Goal: Task Accomplishment & Management: Use online tool/utility

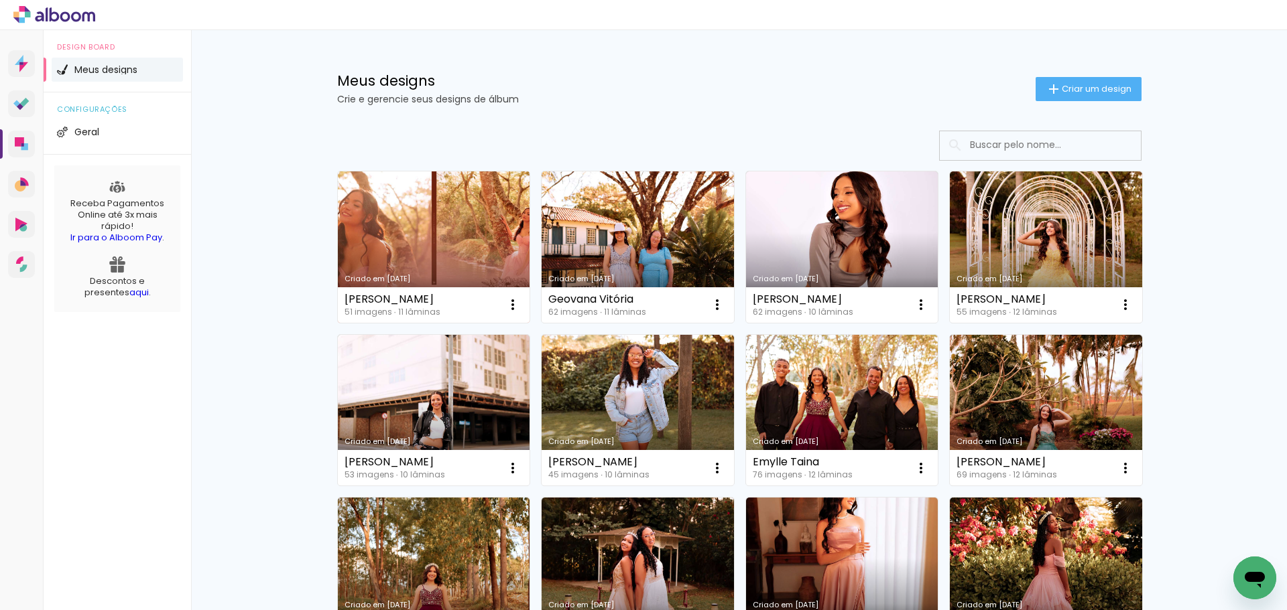
click at [443, 255] on link "Criado em [DATE]" at bounding box center [434, 247] width 192 height 151
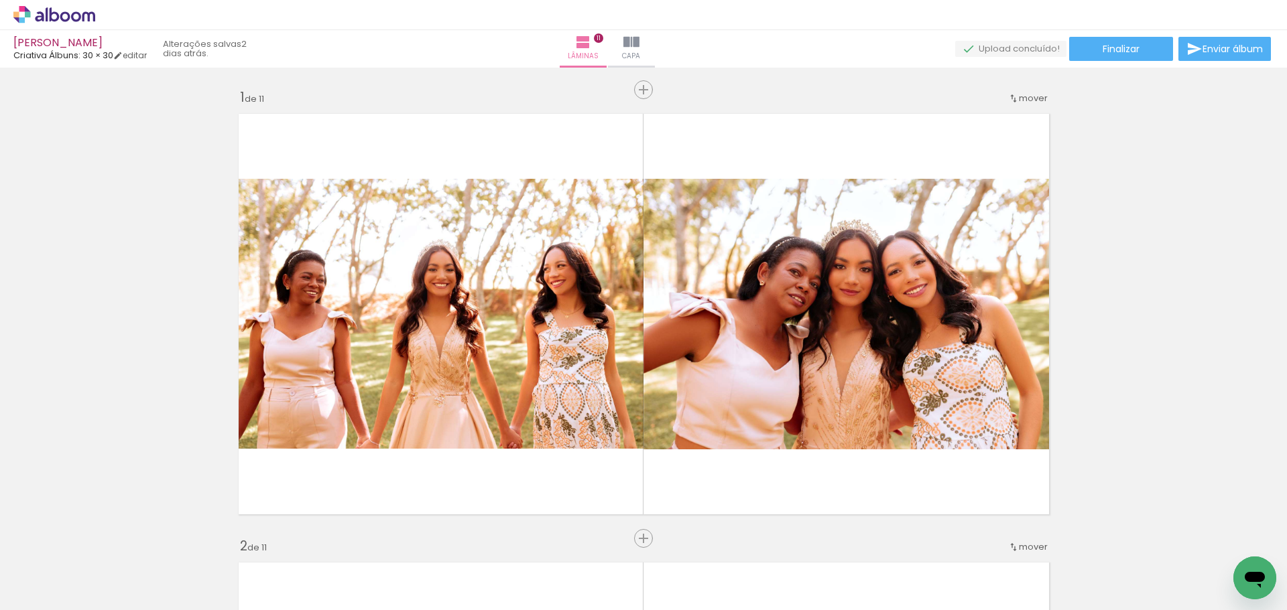
click at [0, 0] on span "Adicionar Fotos" at bounding box center [0, 0] width 0 height 0
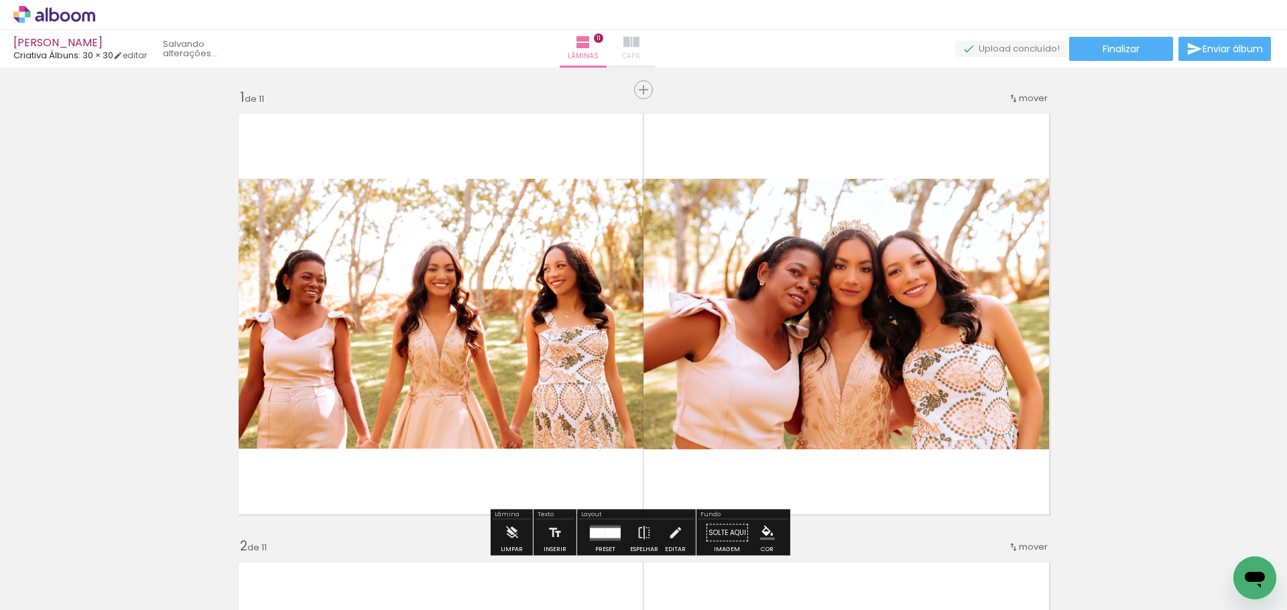
click at [639, 41] on iron-icon at bounding box center [631, 42] width 16 height 16
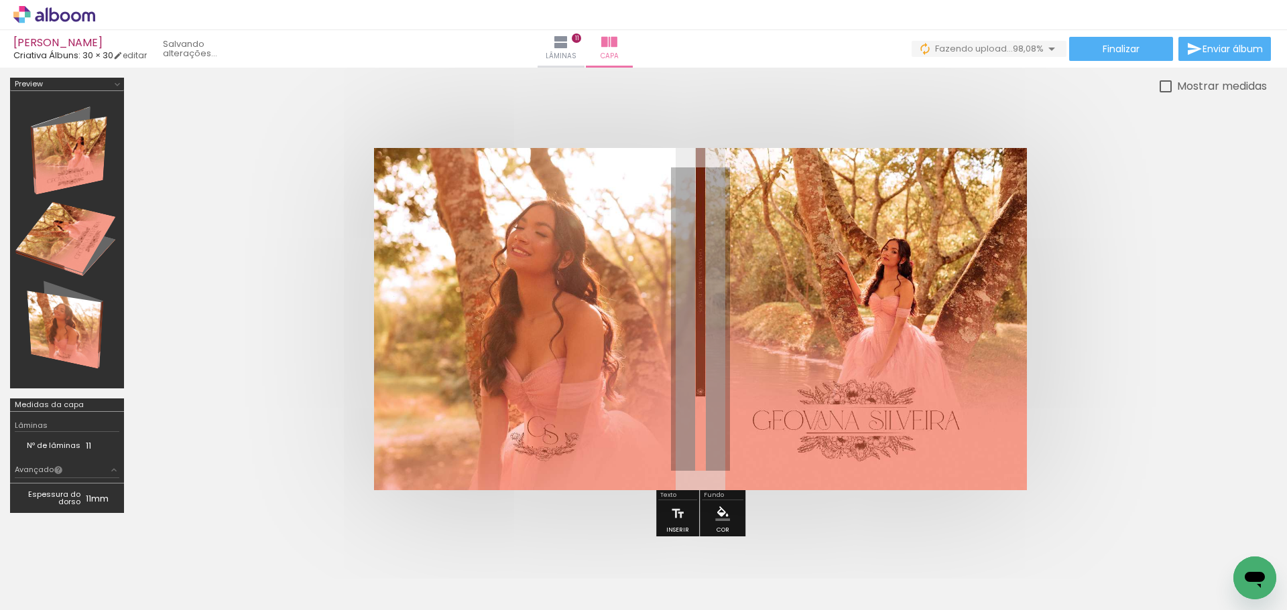
scroll to position [0, 2730]
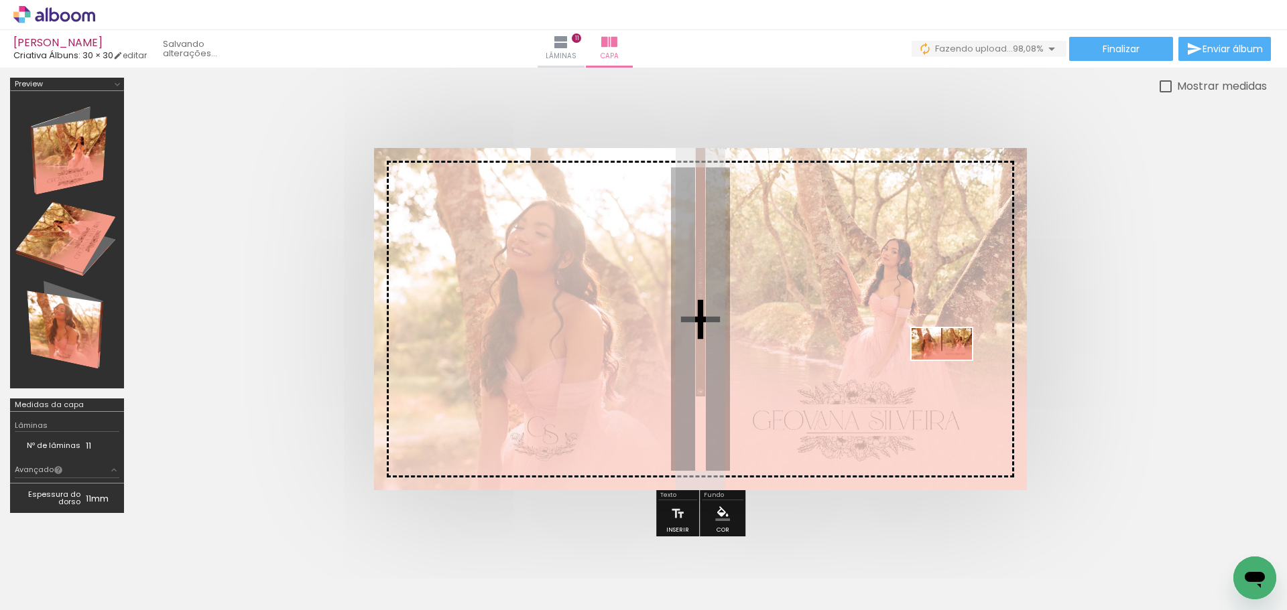
drag, startPoint x: 1219, startPoint y: 564, endPoint x: 951, endPoint y: 368, distance: 331.7
click at [951, 368] on quentale-workspace at bounding box center [643, 305] width 1287 height 610
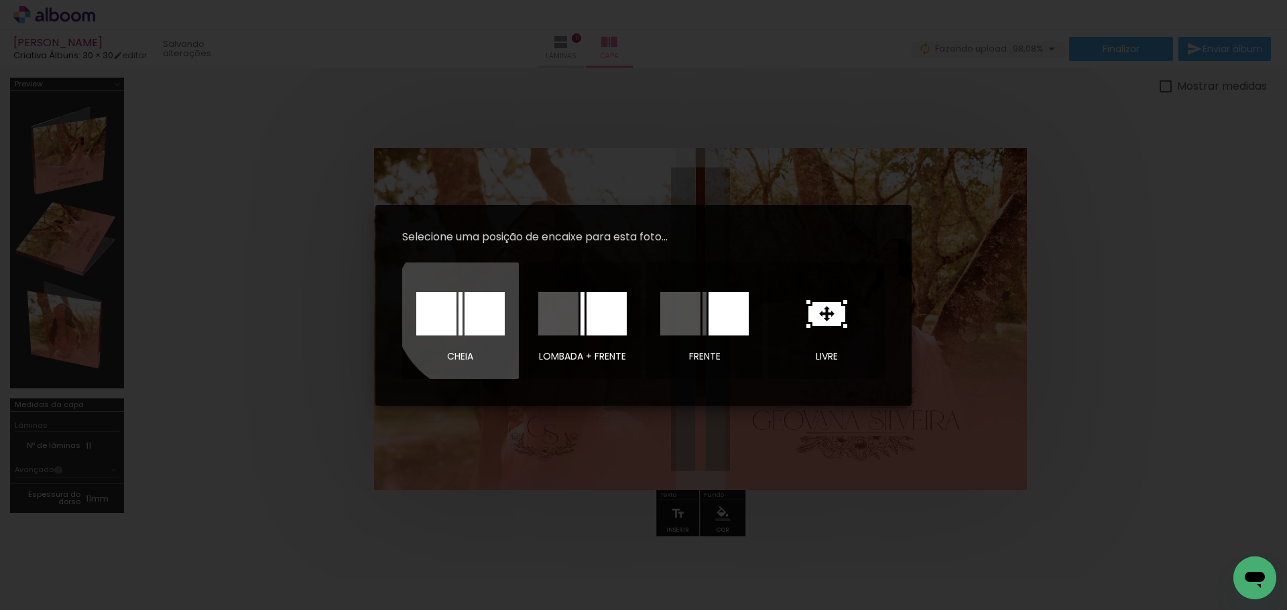
click at [0, 0] on div at bounding box center [0, 0] width 0 height 0
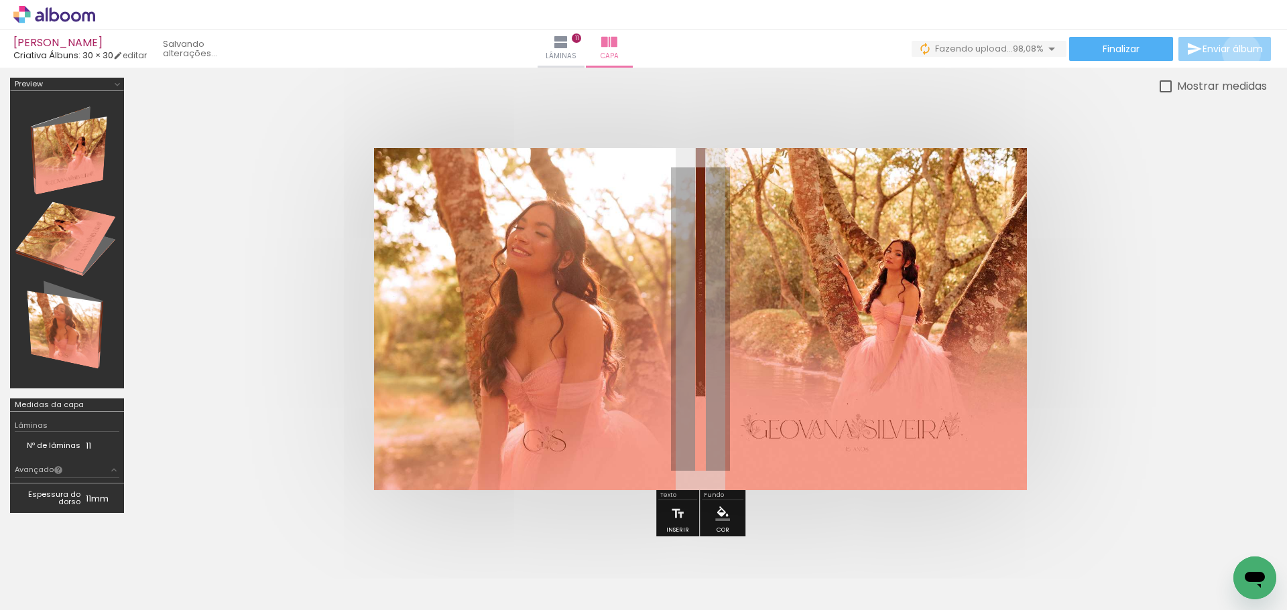
click at [1029, 53] on span "Enviar álbum" at bounding box center [1232, 48] width 60 height 9
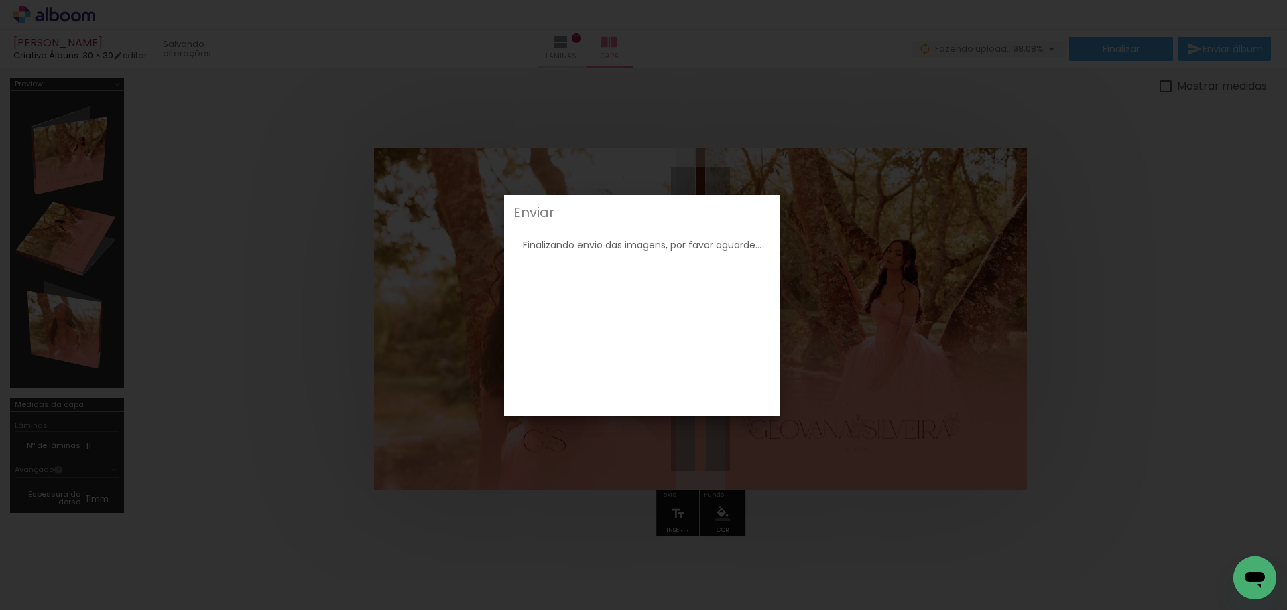
scroll to position [0, 2730]
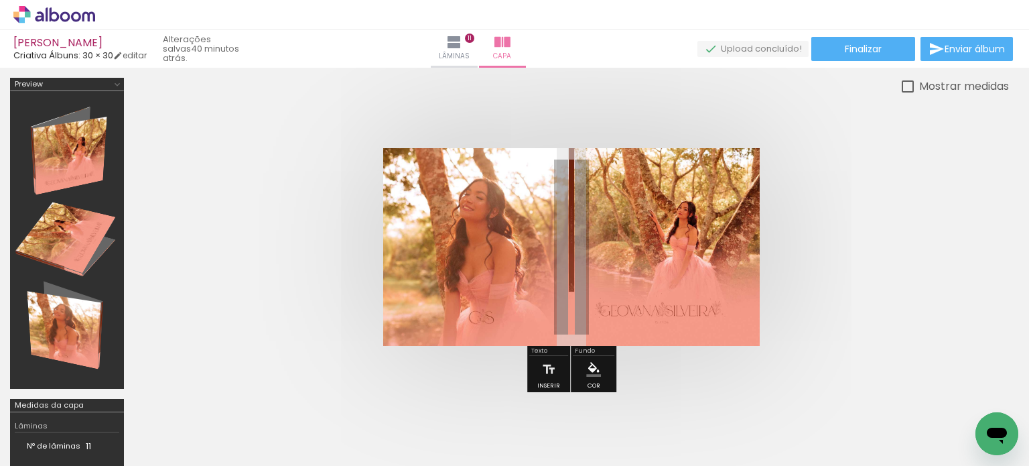
scroll to position [0, 2530]
click at [883, 41] on paper-button "Finalizar" at bounding box center [863, 49] width 104 height 24
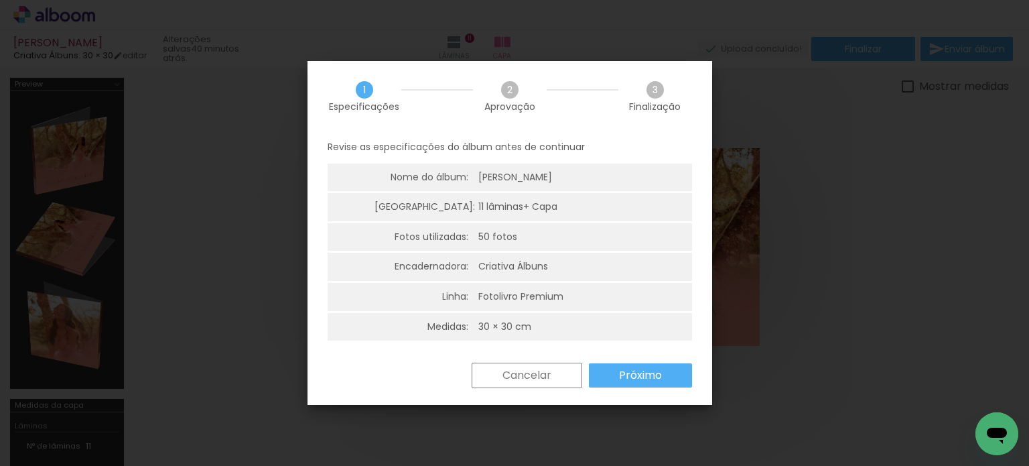
click at [665, 373] on paper-button "Próximo" at bounding box center [640, 375] width 103 height 24
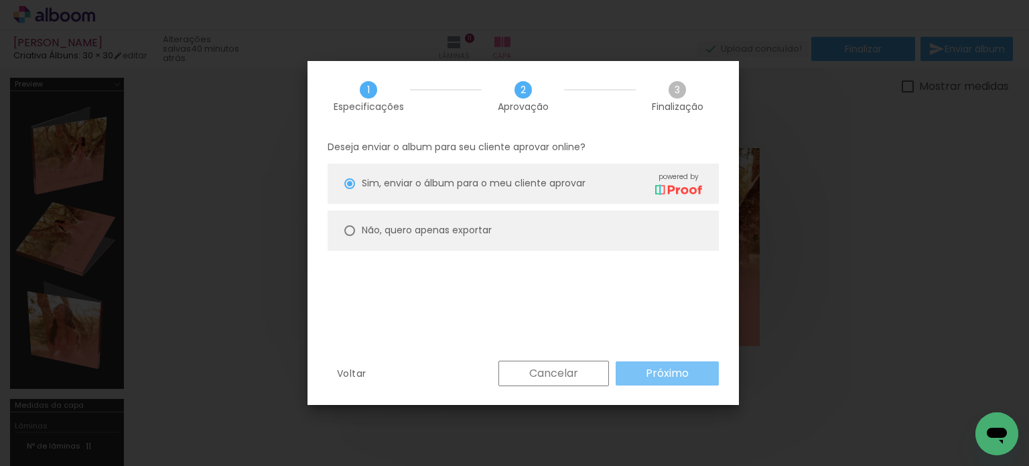
click at [0, 0] on slot "Próximo" at bounding box center [0, 0] width 0 height 0
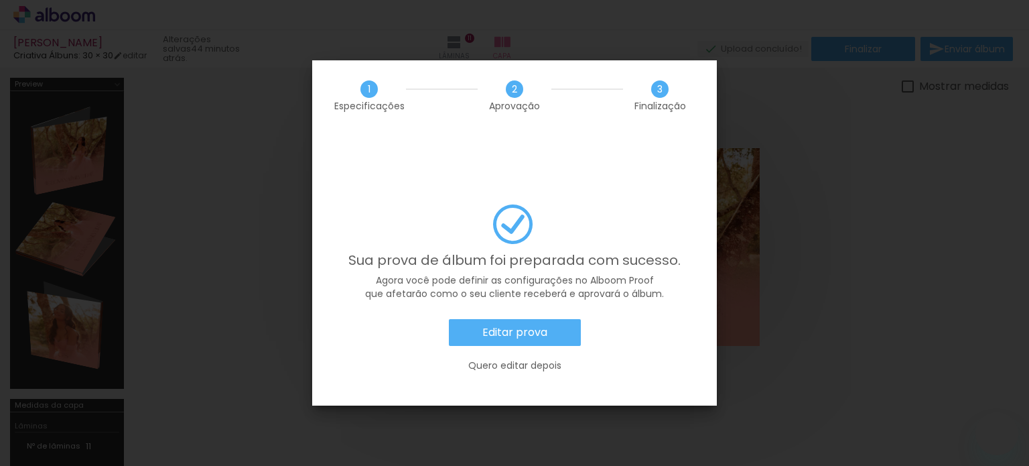
click at [549, 319] on paper-button "Editar prova" at bounding box center [515, 332] width 132 height 27
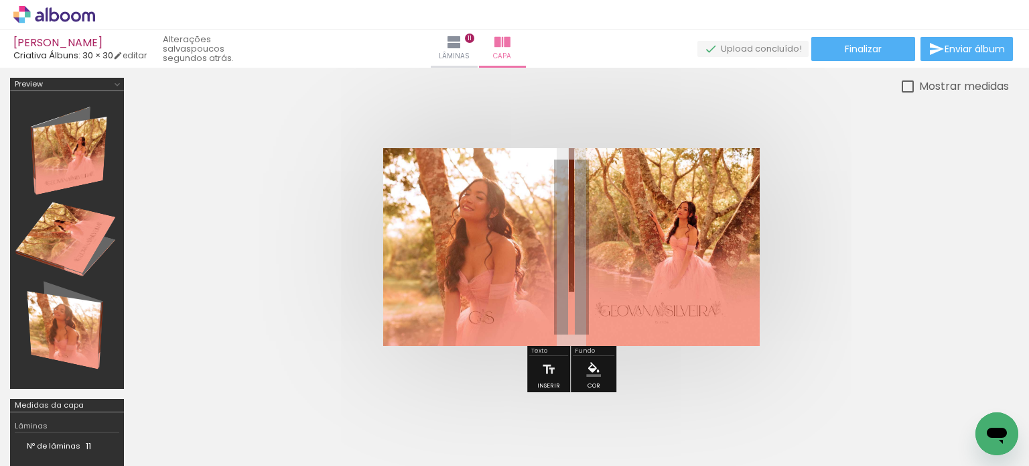
scroll to position [0, 2530]
